Goal: Book appointment/travel/reservation

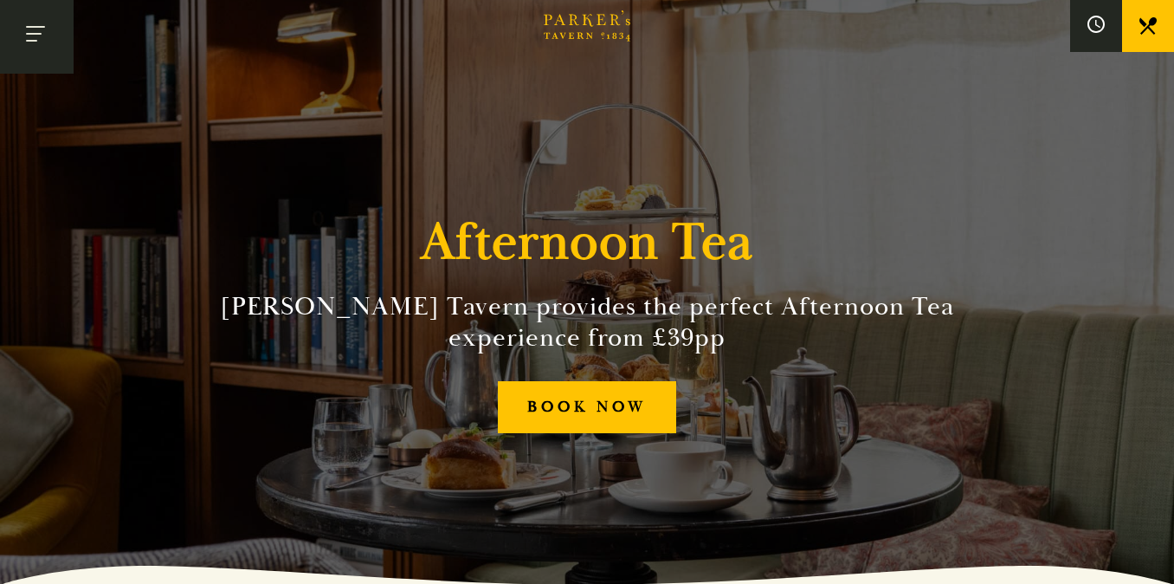
click at [35, 17] on button "Toggle navigation" at bounding box center [37, 37] width 74 height 74
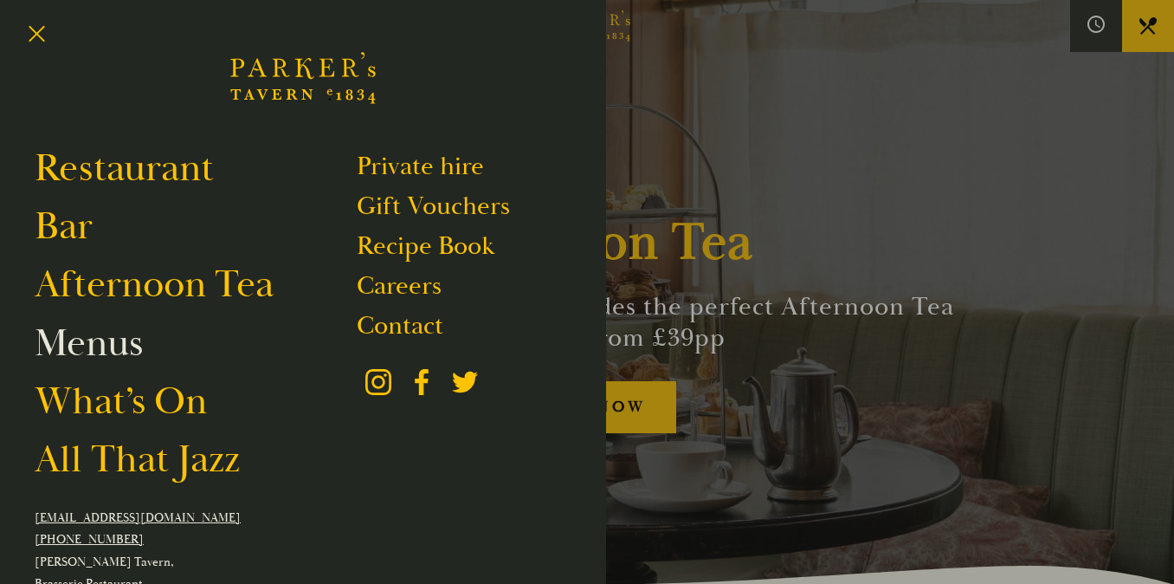
click at [100, 352] on link "Menus" at bounding box center [89, 343] width 108 height 48
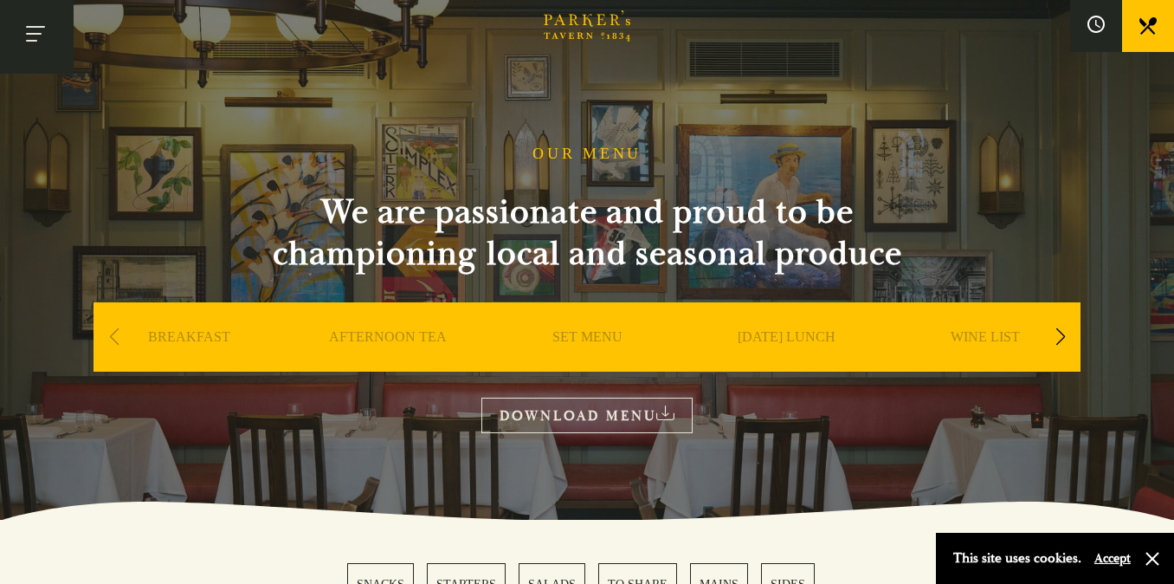
click at [35, 29] on button "Toggle navigation" at bounding box center [37, 37] width 74 height 74
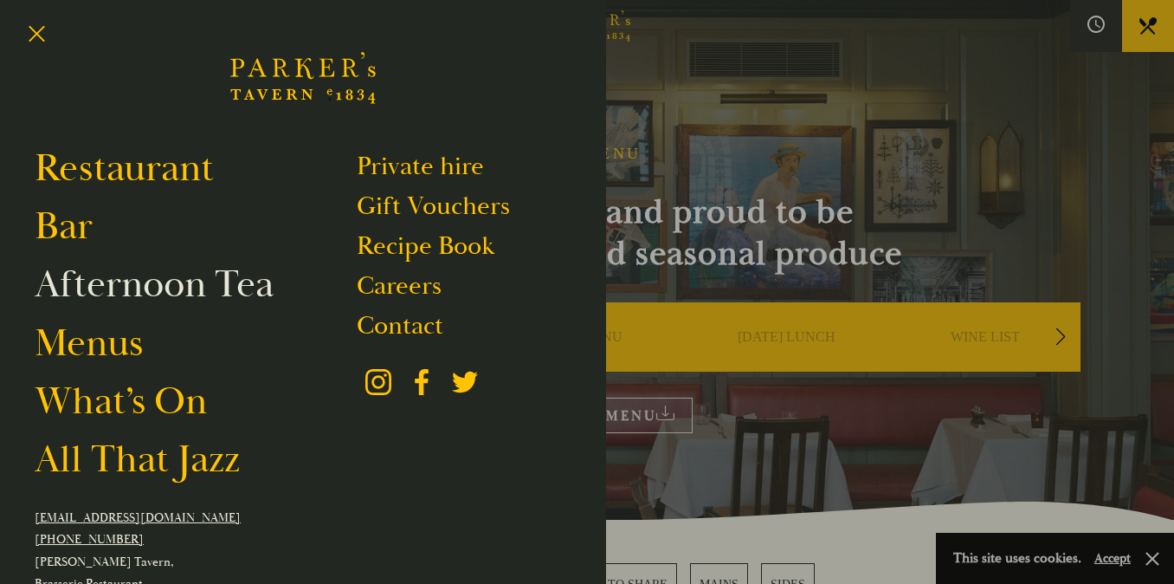
click at [92, 288] on link "Afternoon Tea" at bounding box center [154, 284] width 239 height 48
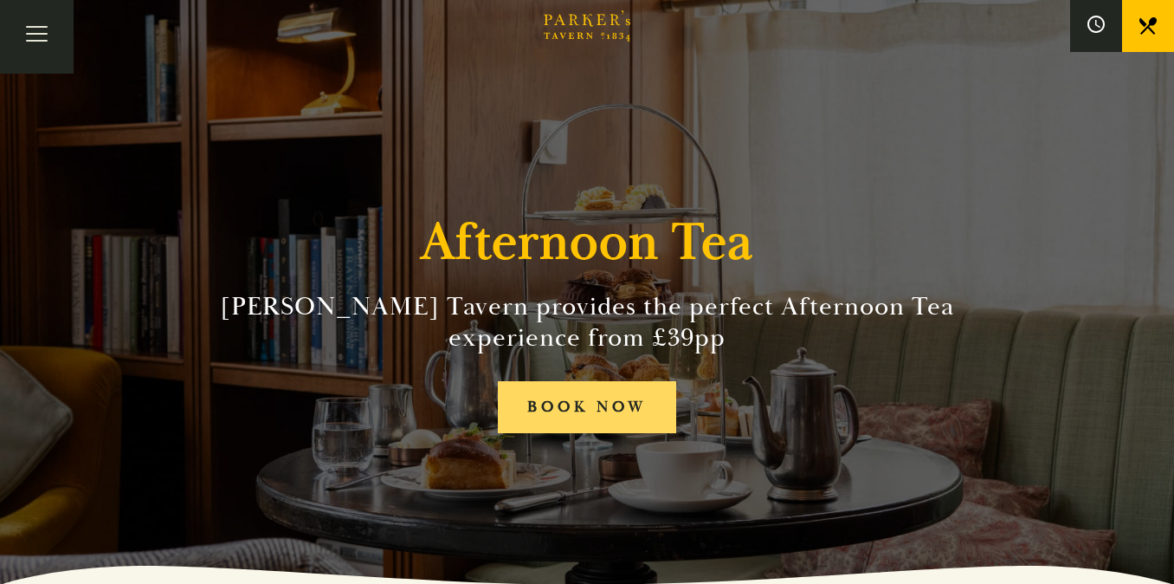
click at [593, 401] on link "BOOK NOW" at bounding box center [587, 407] width 178 height 53
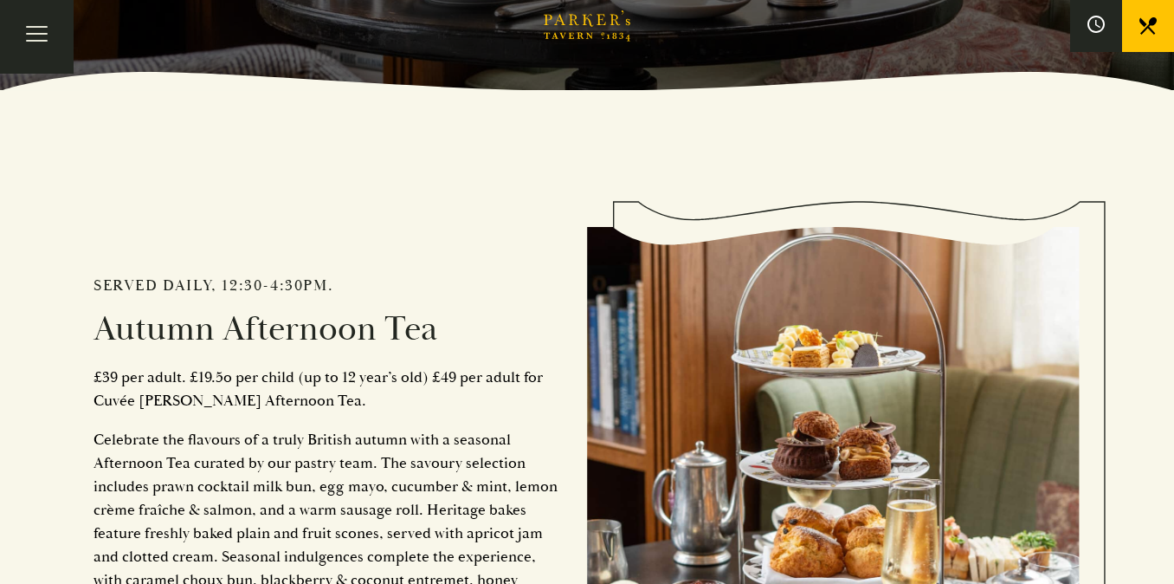
scroll to position [852, 0]
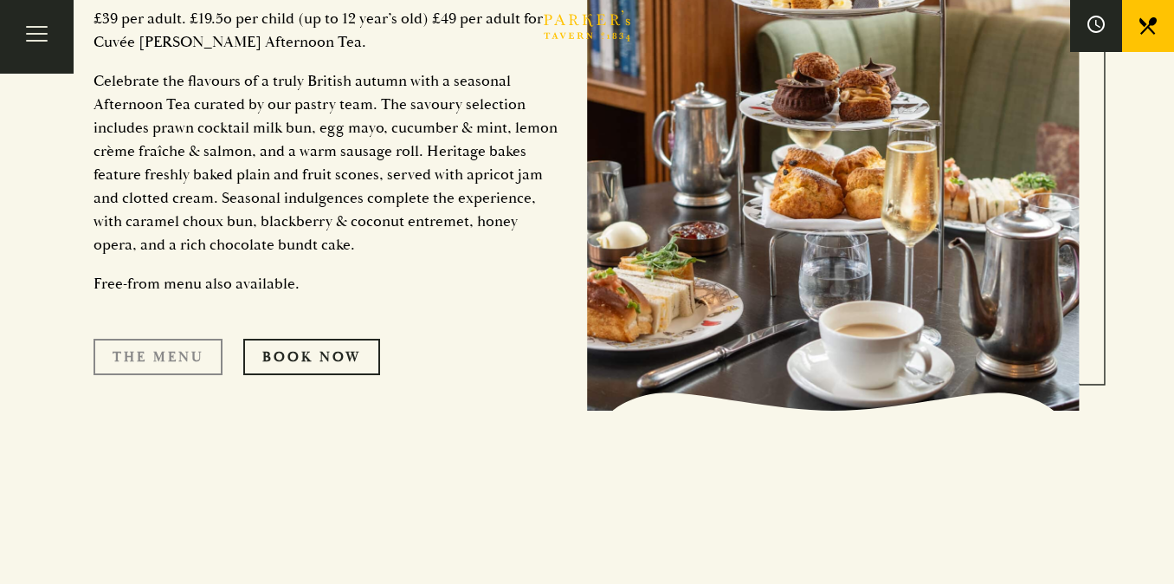
click at [153, 354] on link "The Menu" at bounding box center [158, 357] width 129 height 36
